Goal: Task Accomplishment & Management: Use online tool/utility

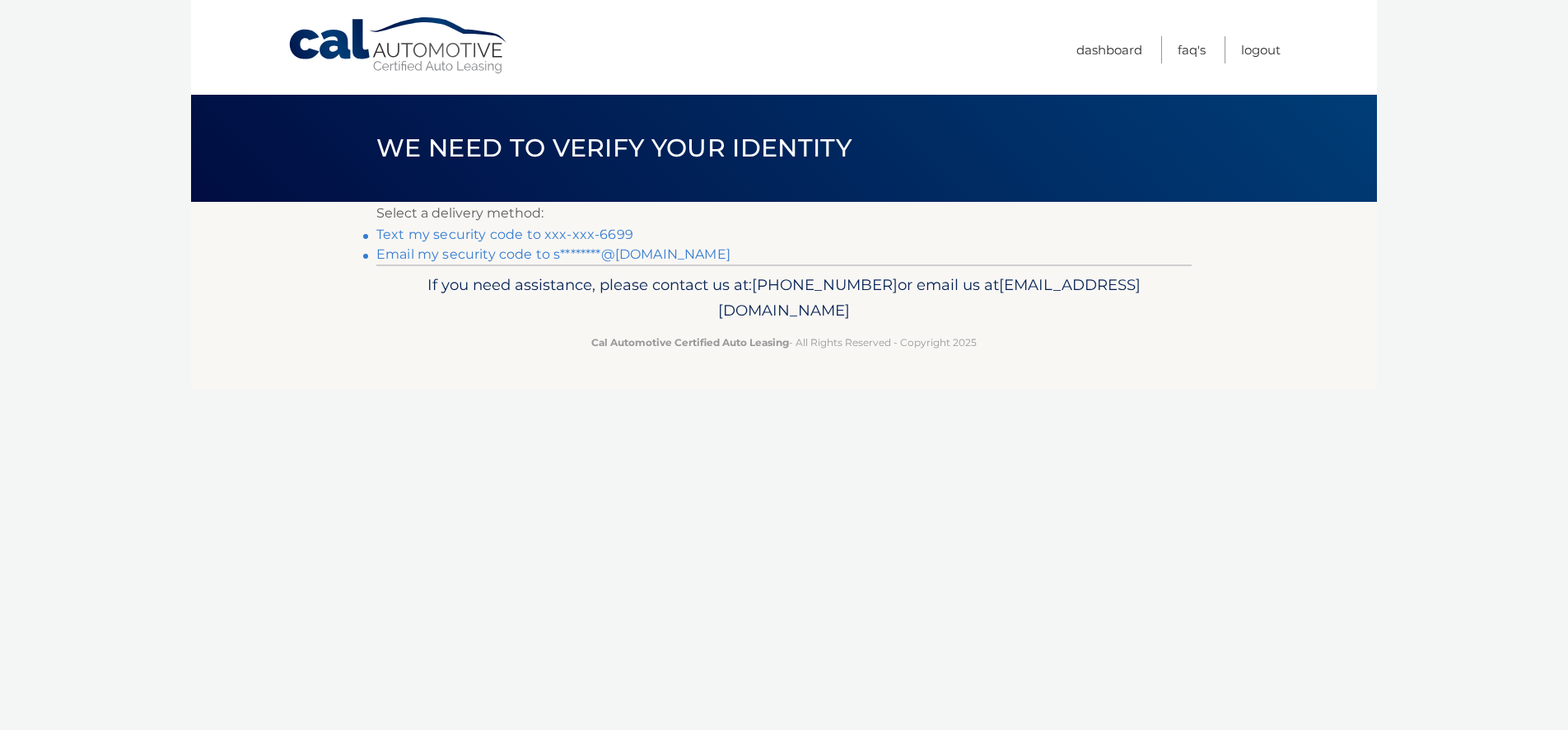
click at [499, 233] on link "Text my security code to xxx-xxx-6699" at bounding box center [504, 234] width 257 height 15
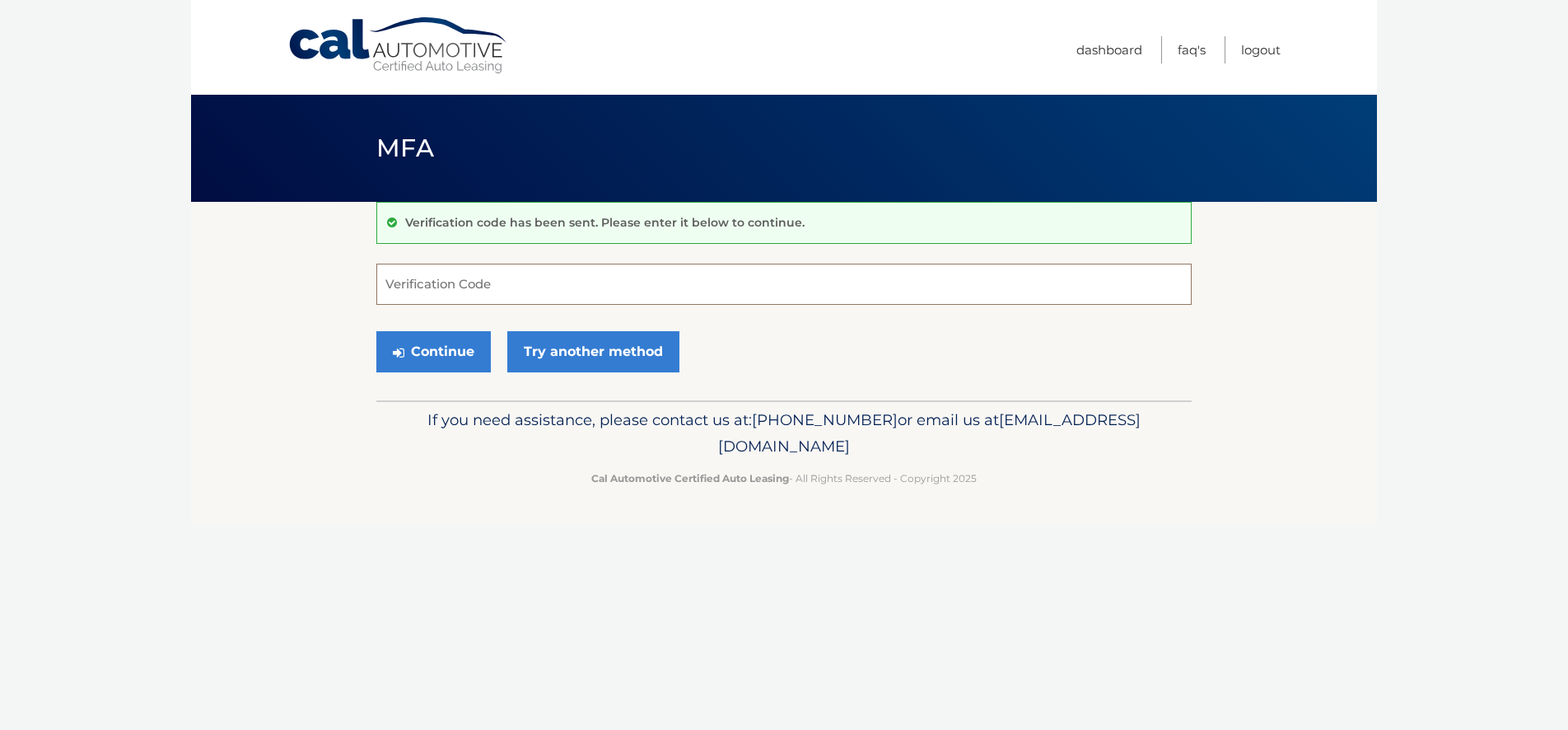
click at [430, 286] on input "Verification Code" at bounding box center [784, 284] width 815 height 41
type input "092041"
click at [441, 351] on button "Continue" at bounding box center [433, 351] width 115 height 41
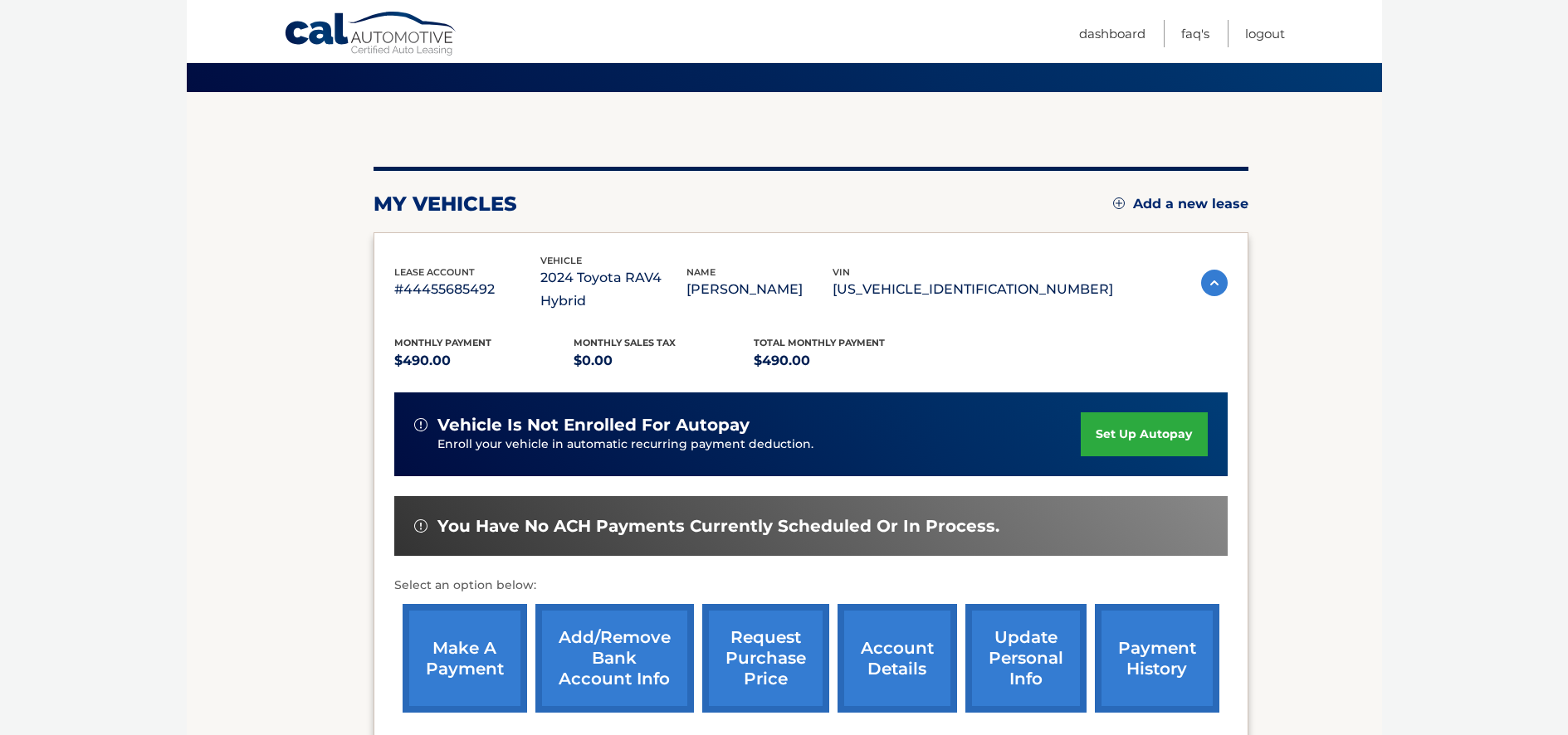
scroll to position [116, 0]
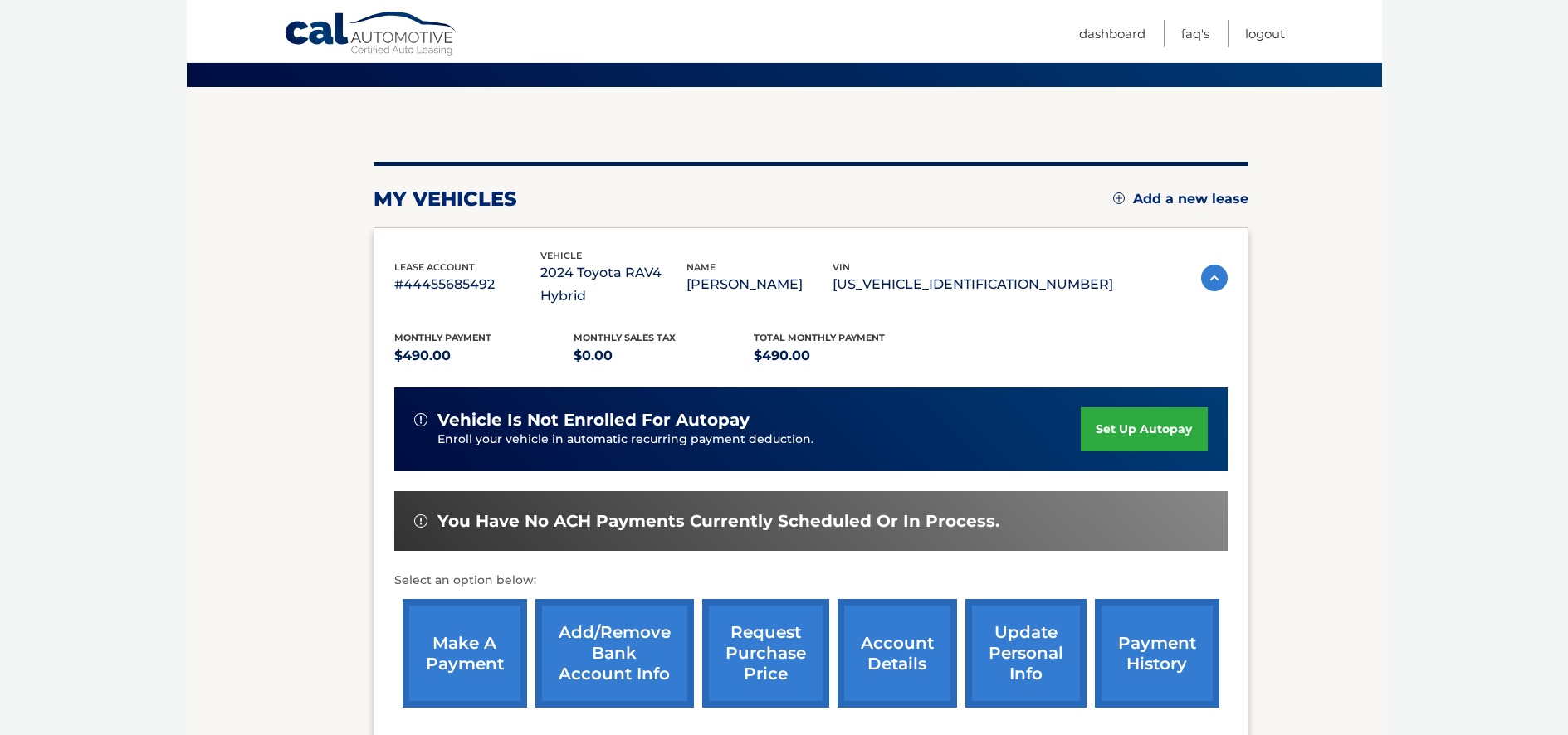
click at [458, 632] on link "make a payment" at bounding box center [464, 653] width 125 height 108
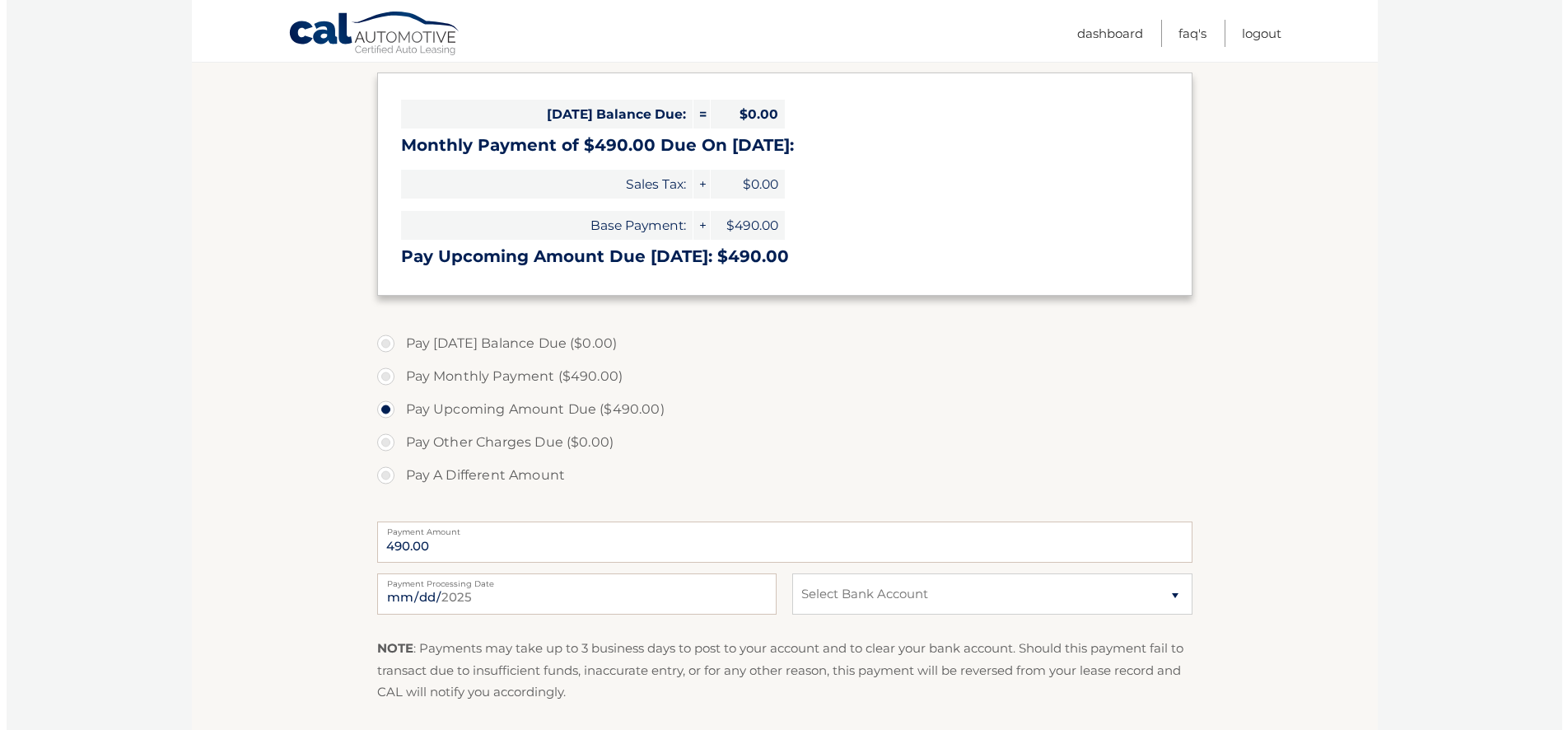
scroll to position [336, 0]
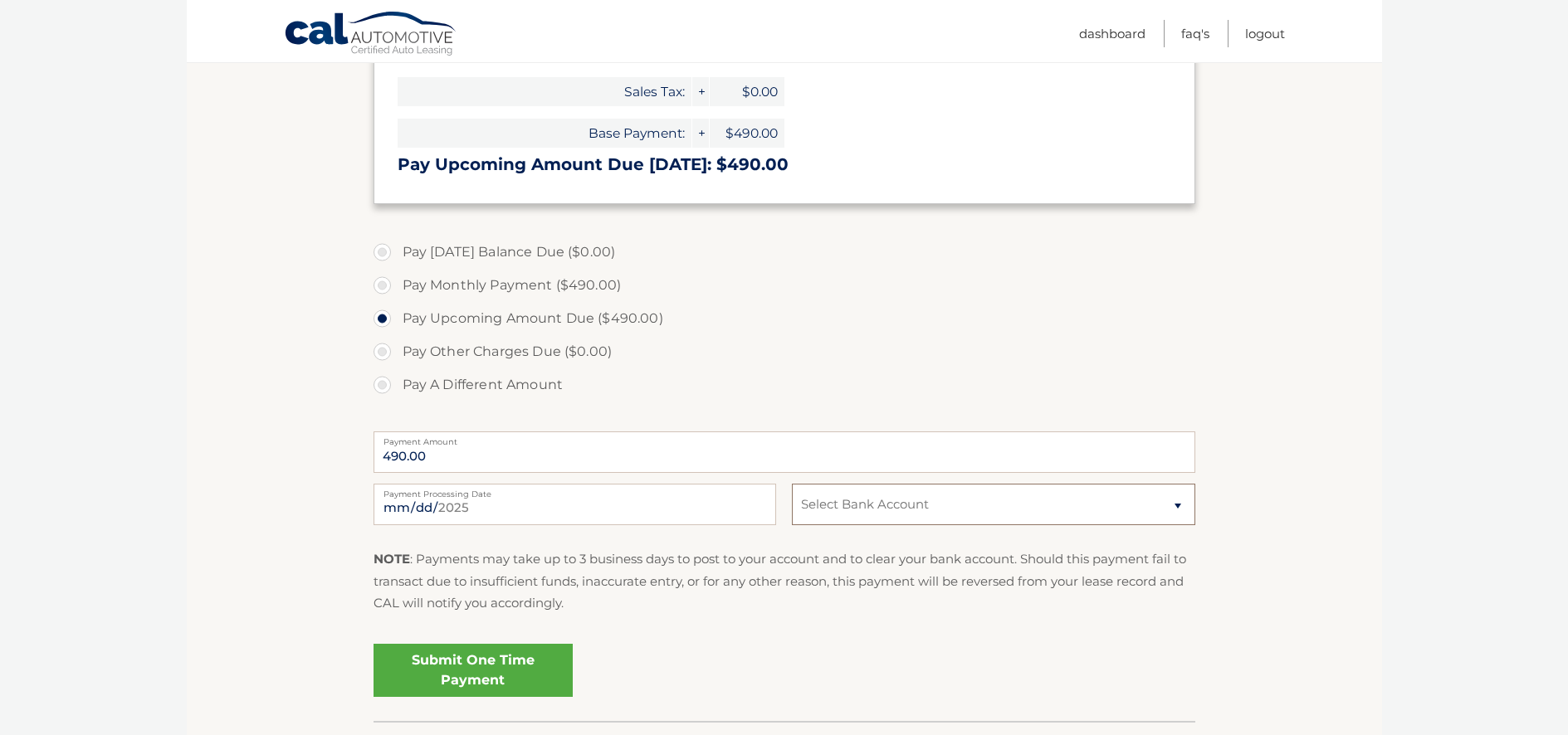
click at [954, 506] on select "Select Bank Account Checking TD BANK, NA *****5692 Checking TD BANK, NA *****32…" at bounding box center [992, 504] width 402 height 41
select select "N2FkMDMxYmEtMzNmMS00MmM4LTkyMjYtMGU5MjVkZTk1ZGVj"
click at [791, 484] on select "Select Bank Account Checking TD BANK, NA *****5692 Checking TD BANK, NA *****32…" at bounding box center [992, 504] width 402 height 41
click at [462, 672] on link "Submit One Time Payment" at bounding box center [473, 670] width 199 height 53
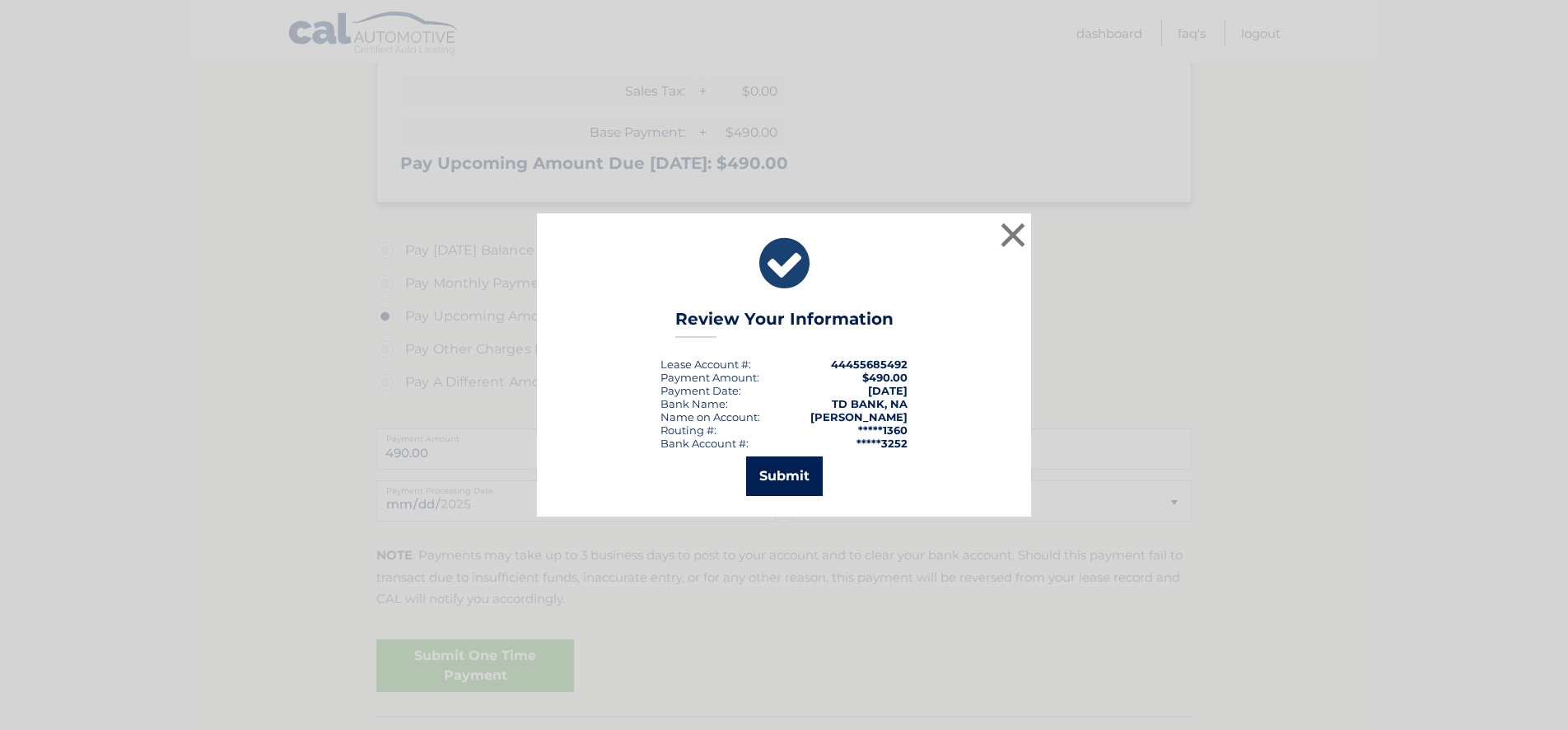
click at [779, 478] on button "Submit" at bounding box center [784, 476] width 77 height 39
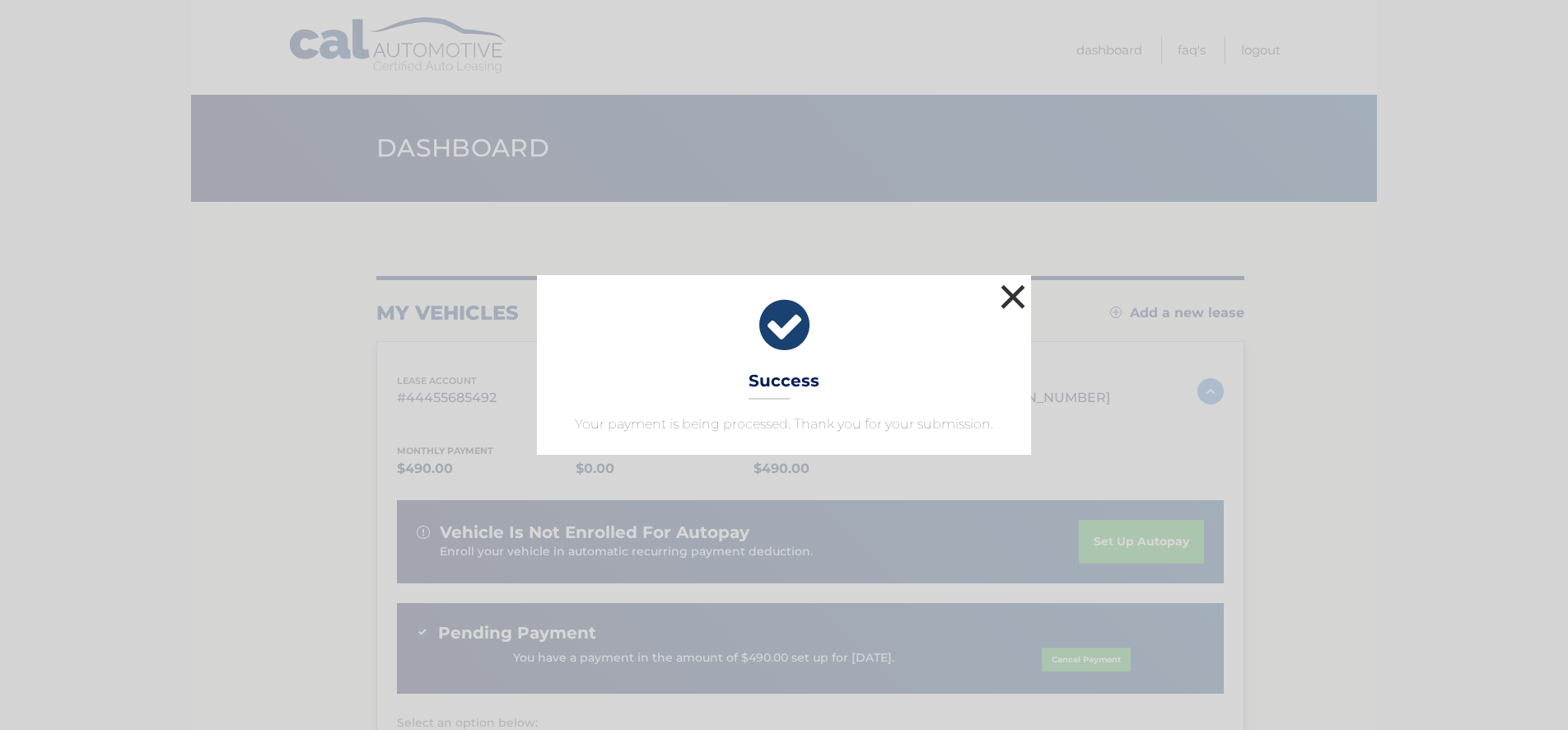
click at [1008, 299] on button "×" at bounding box center [1013, 297] width 33 height 33
